Goal: Communication & Community: Share content

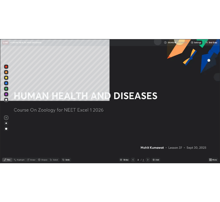
scroll to position [249, 442]
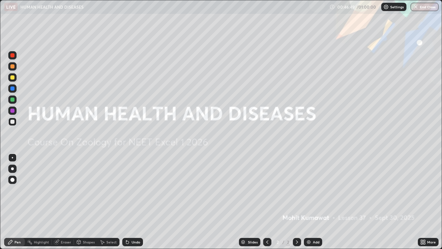
click at [362, 141] on icon at bounding box center [423, 242] width 6 height 6
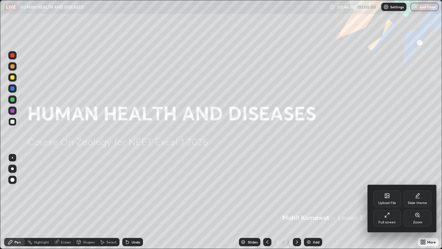
click at [362, 141] on div "Upload File" at bounding box center [387, 198] width 28 height 17
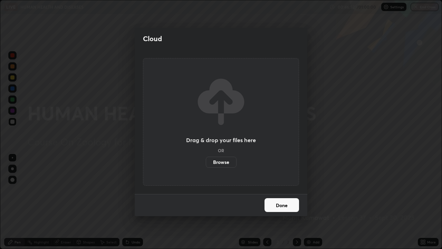
click at [222, 141] on label "Browse" at bounding box center [221, 161] width 31 height 11
click at [206, 141] on input "Browse" at bounding box center [206, 161] width 0 height 11
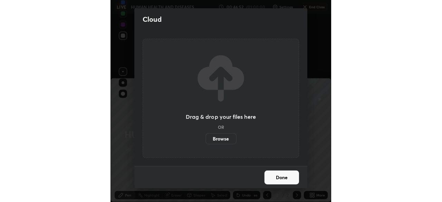
scroll to position [34313, 34295]
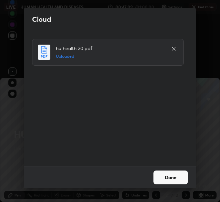
click at [163, 141] on button "Done" at bounding box center [171, 177] width 35 height 14
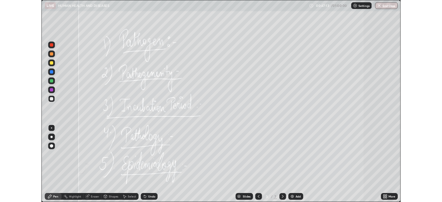
scroll to position [249, 442]
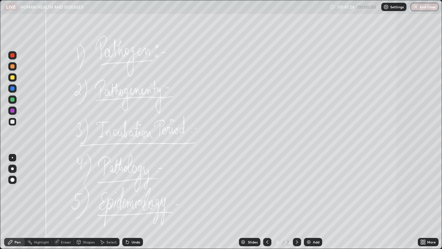
click at [362, 3] on button "End Class" at bounding box center [424, 7] width 28 height 8
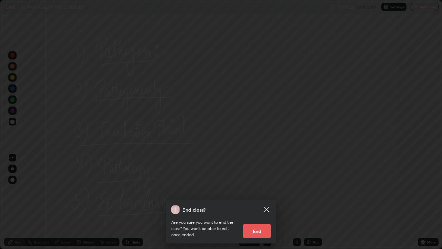
click at [264, 141] on icon at bounding box center [266, 209] width 8 height 8
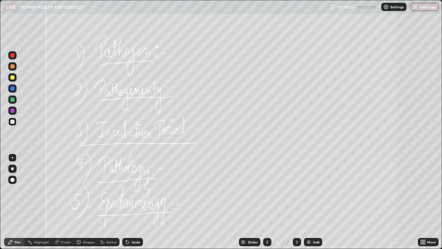
click at [130, 141] on div "Undo" at bounding box center [132, 241] width 21 height 8
click at [132, 141] on div "Undo" at bounding box center [136, 241] width 9 height 3
click at [130, 141] on div "Undo" at bounding box center [132, 241] width 21 height 8
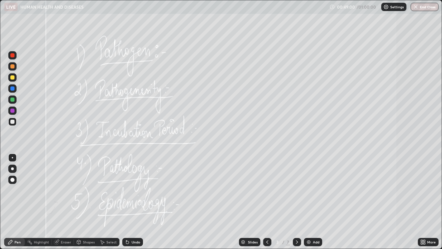
click at [132, 141] on div "Undo" at bounding box center [136, 241] width 9 height 3
click at [16, 113] on div at bounding box center [12, 110] width 8 height 8
click at [362, 6] on button "End Class" at bounding box center [424, 7] width 28 height 8
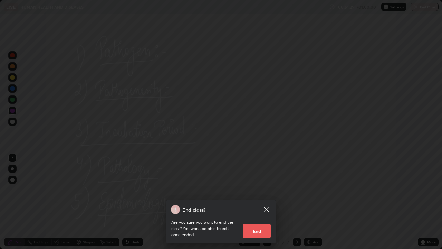
click at [258, 141] on button "End" at bounding box center [257, 231] width 28 height 14
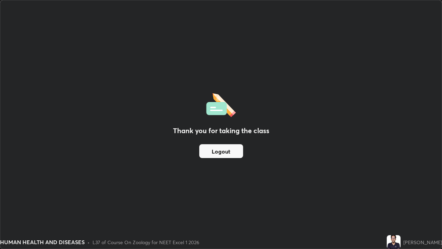
click at [294, 141] on div "Thank you for taking the class Logout" at bounding box center [220, 124] width 441 height 248
click at [223, 141] on button "Logout" at bounding box center [221, 151] width 44 height 14
click at [224, 141] on button "Logout" at bounding box center [221, 151] width 44 height 14
click at [232, 141] on button "Logout" at bounding box center [221, 151] width 44 height 14
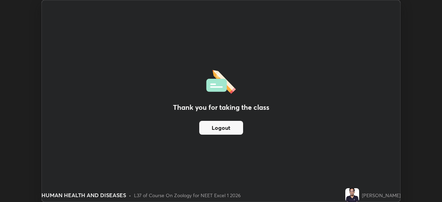
scroll to position [34313, 34073]
